Goal: Information Seeking & Learning: Compare options

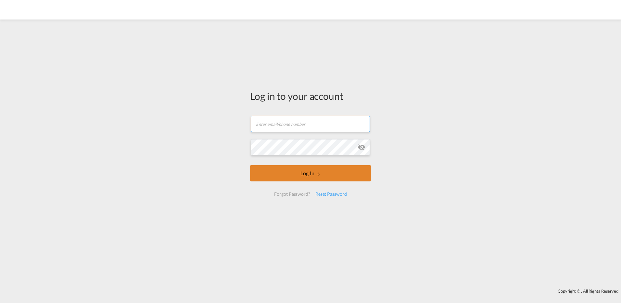
type input "[EMAIL_ADDRESS][PERSON_NAME][DOMAIN_NAME]"
click at [315, 169] on button "Log In" at bounding box center [310, 173] width 121 height 16
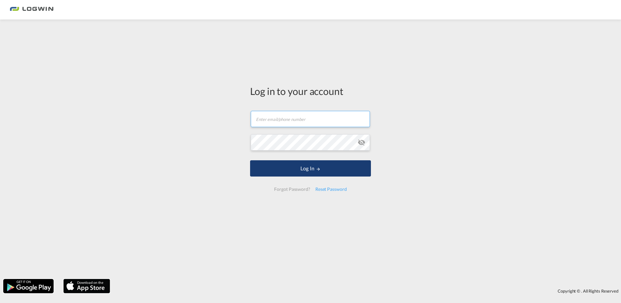
type input "[EMAIL_ADDRESS][PERSON_NAME][DOMAIN_NAME]"
click at [314, 166] on button "Log In" at bounding box center [310, 168] width 121 height 16
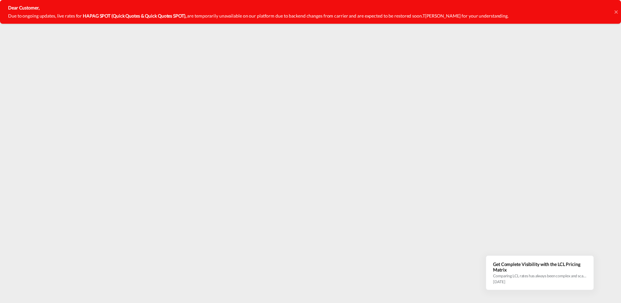
click at [617, 10] on icon at bounding box center [616, 11] width 3 height 5
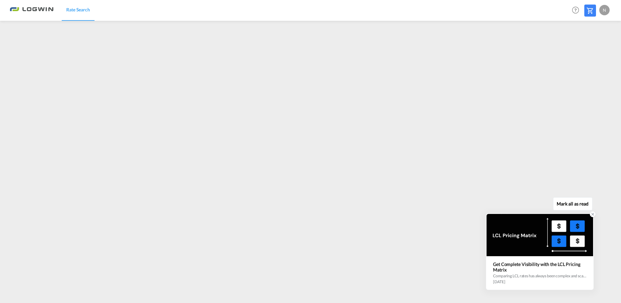
click at [592, 215] on icon at bounding box center [593, 214] width 5 height 5
